Goal: Information Seeking & Learning: Check status

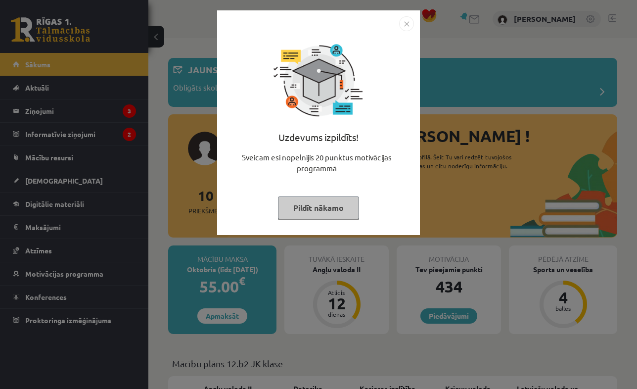
click at [312, 216] on button "Pildīt nākamo" at bounding box center [318, 207] width 81 height 23
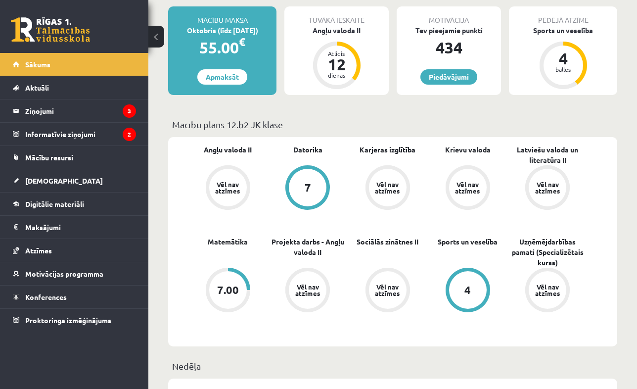
scroll to position [239, 0]
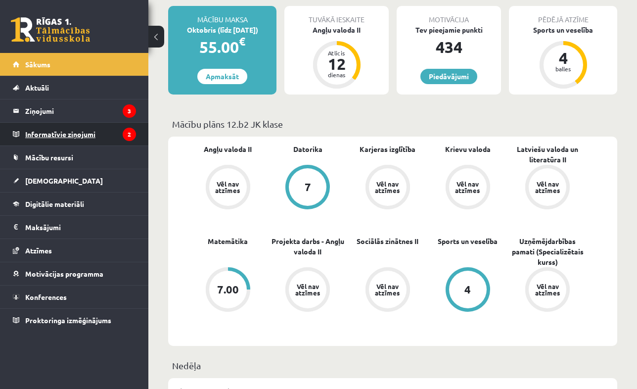
click at [88, 134] on legend "Informatīvie ziņojumi 2" at bounding box center [80, 134] width 111 height 23
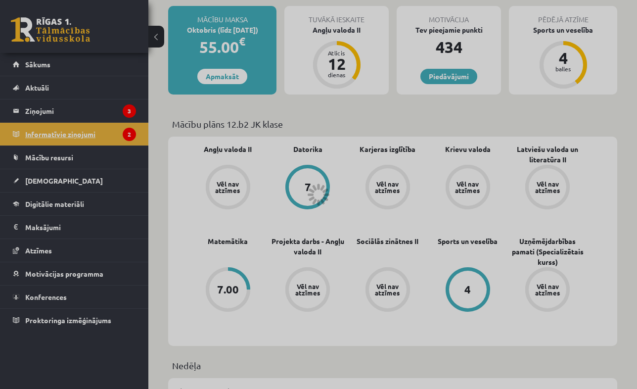
click at [88, 134] on div at bounding box center [318, 194] width 637 height 389
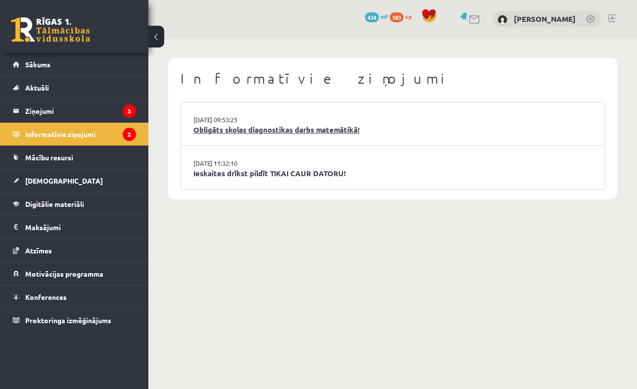
click at [269, 130] on link "Obligāts skolas diagnostikas darbs matemātikā!" at bounding box center [392, 129] width 398 height 11
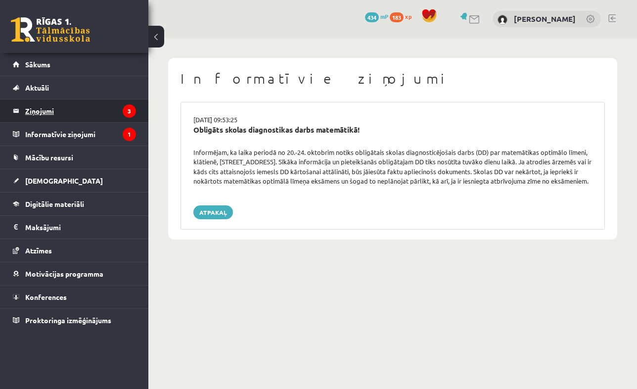
click at [83, 114] on legend "Ziņojumi 3" at bounding box center [80, 110] width 111 height 23
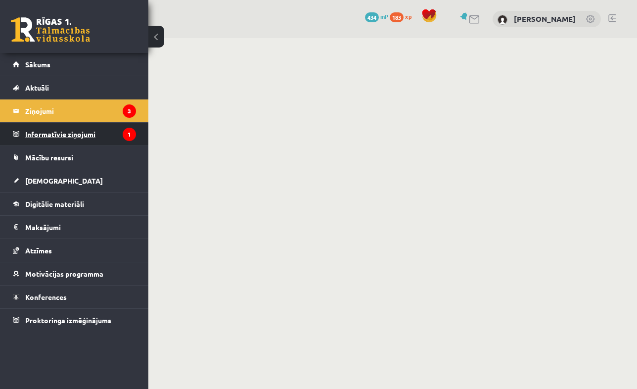
click at [79, 132] on legend "Informatīvie ziņojumi 1" at bounding box center [80, 134] width 111 height 23
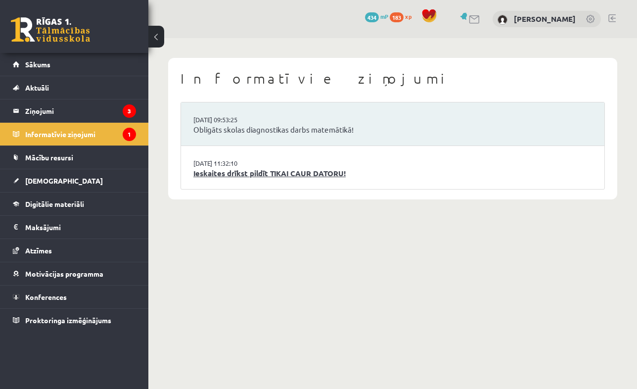
click at [237, 169] on link "Ieskaites drīkst pildīt TIKAI CAUR DATORU!" at bounding box center [392, 173] width 398 height 11
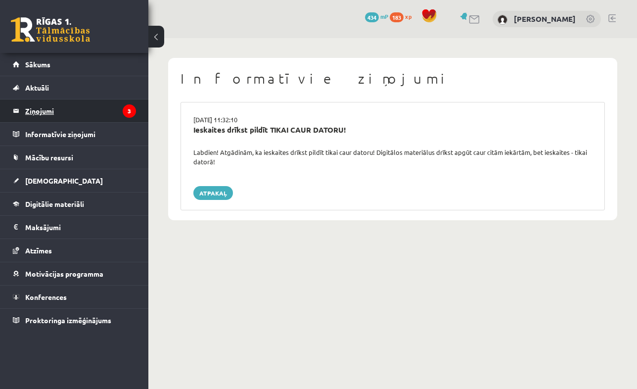
click at [83, 108] on legend "Ziņojumi 3" at bounding box center [80, 110] width 111 height 23
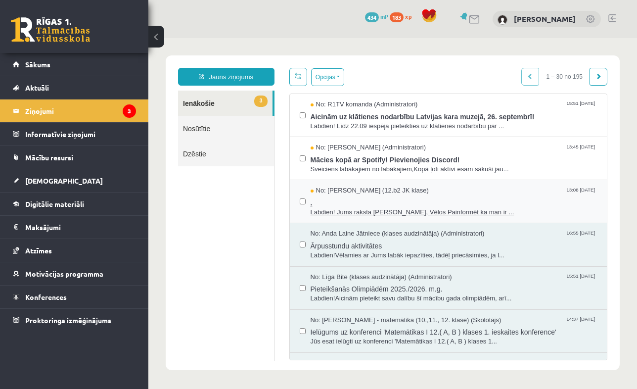
click at [386, 191] on span "No: [PERSON_NAME] (12.b2 JK klase)" at bounding box center [369, 190] width 118 height 9
click at [342, 83] on button "Opcijas" at bounding box center [327, 77] width 33 height 18
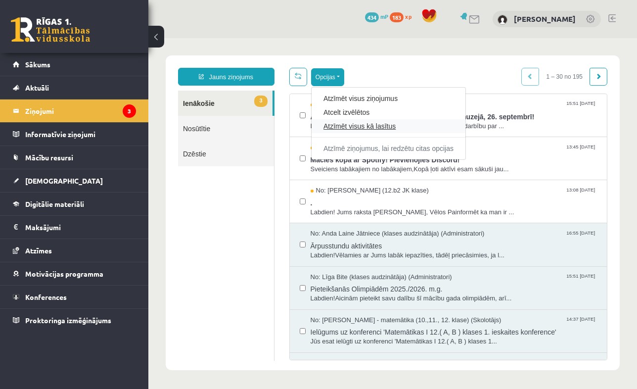
click at [350, 125] on link "Atzīmēt visus kā lasītus" at bounding box center [388, 126] width 130 height 10
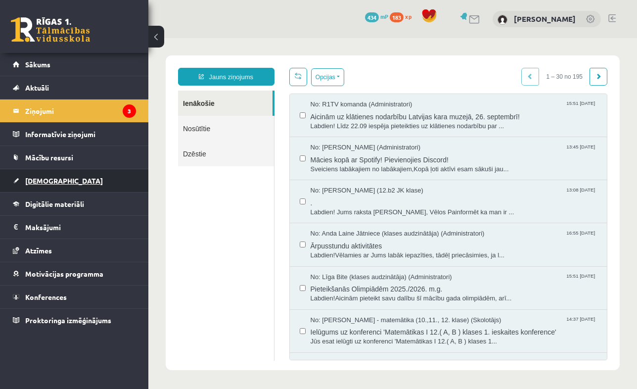
click at [43, 174] on link "[DEMOGRAPHIC_DATA]" at bounding box center [74, 180] width 123 height 23
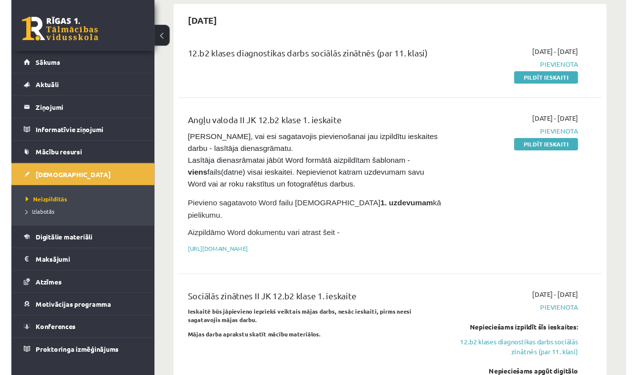
scroll to position [95, 0]
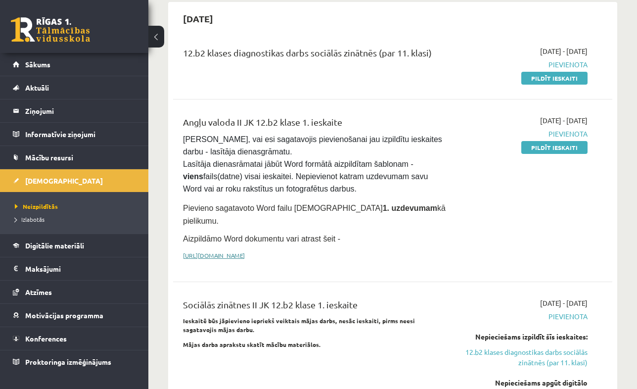
click at [245, 251] on link "https://drive.google.com/drive/folders/1IHE_ip15KOAbO2Se1NDGwZ2e__vlzPUf?usp=sh…" at bounding box center [214, 255] width 62 height 8
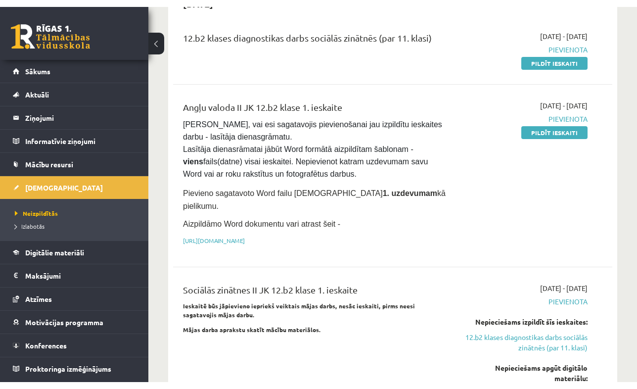
scroll to position [118, 0]
